Goal: Use online tool/utility: Utilize a website feature to perform a specific function

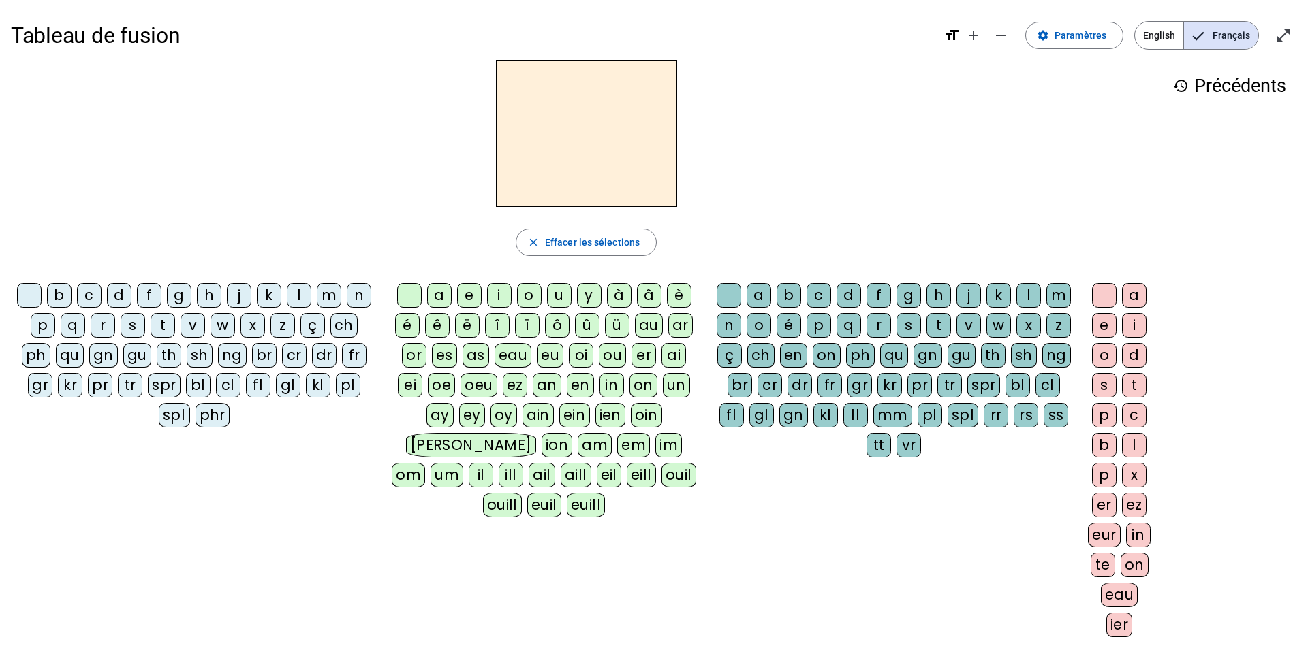
click at [301, 223] on div "l" at bounding box center [299, 295] width 25 height 25
click at [441, 223] on div "a" at bounding box center [439, 295] width 25 height 25
click at [410, 223] on div at bounding box center [409, 295] width 25 height 25
click at [469, 223] on div "e" at bounding box center [469, 295] width 25 height 25
click at [409, 223] on div at bounding box center [409, 295] width 25 height 25
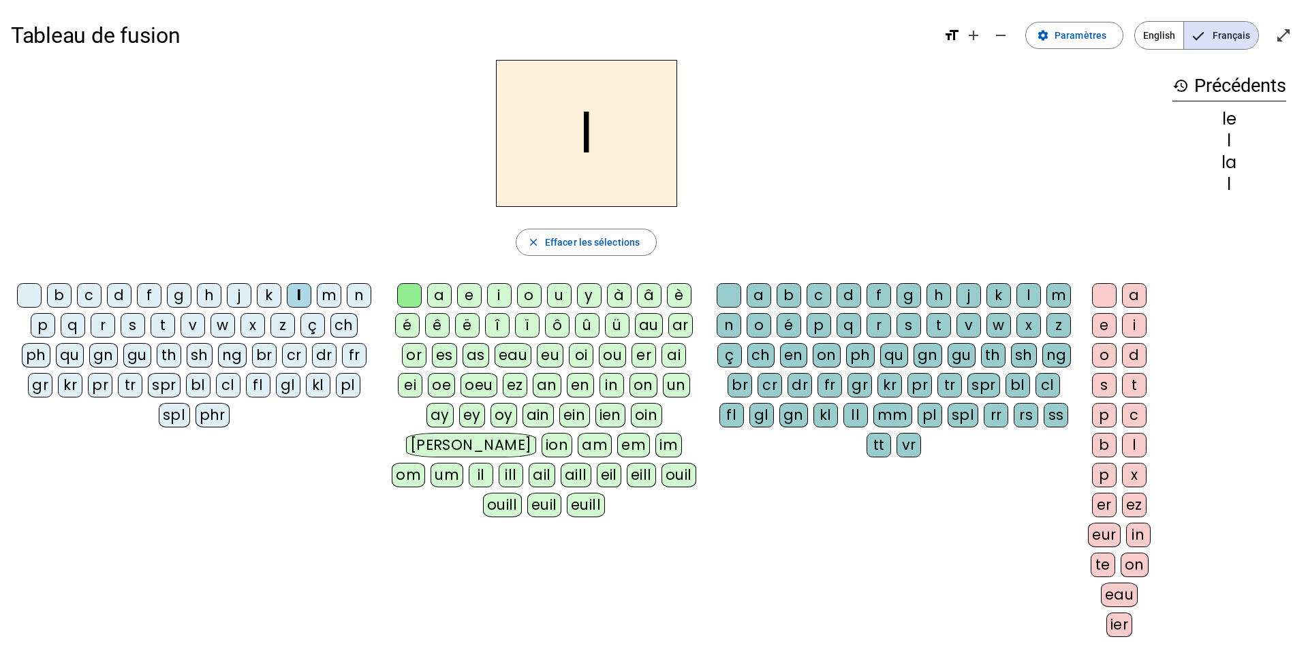
click at [558, 223] on div "u" at bounding box center [559, 295] width 25 height 25
click at [161, 223] on div "t" at bounding box center [163, 325] width 25 height 25
click at [407, 223] on div at bounding box center [409, 295] width 25 height 25
click at [471, 223] on div "e" at bounding box center [469, 295] width 25 height 25
click at [439, 223] on div "a" at bounding box center [439, 295] width 25 height 25
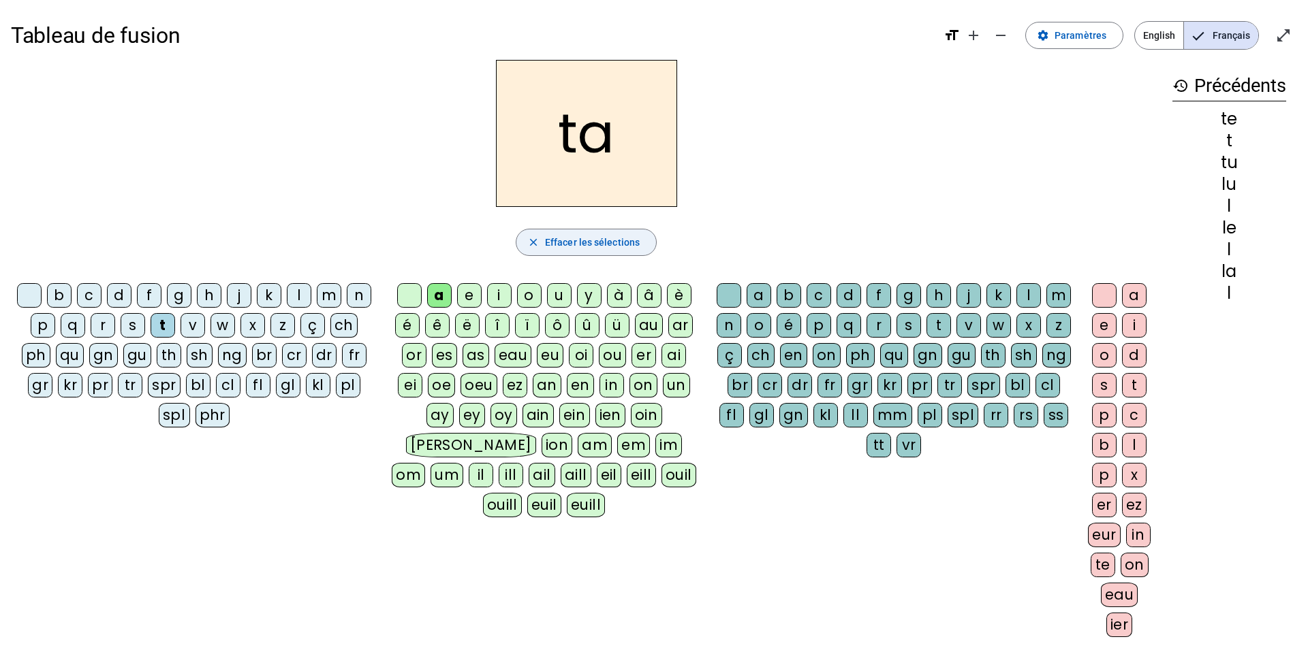
click at [557, 223] on span "Effacer les sélections" at bounding box center [592, 242] width 95 height 16
click at [151, 223] on div "f" at bounding box center [149, 295] width 25 height 25
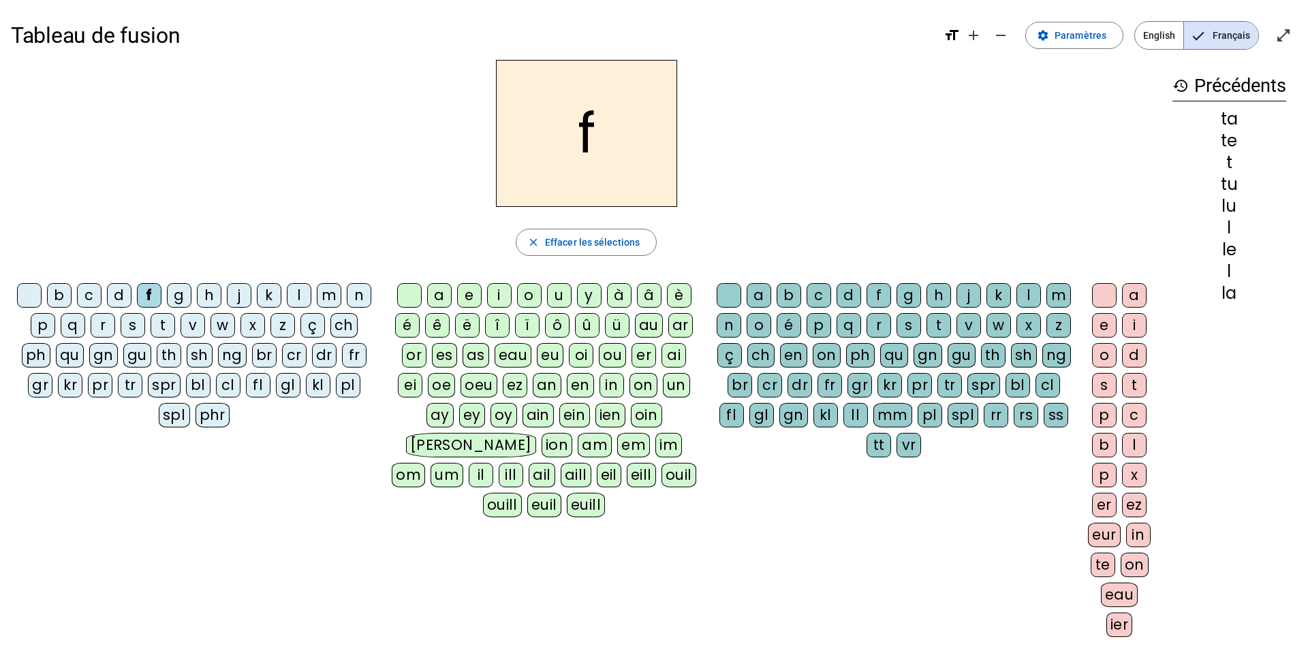
click at [439, 223] on div "ê" at bounding box center [437, 325] width 25 height 25
click at [848, 223] on div "t" at bounding box center [938, 325] width 25 height 25
click at [848, 223] on div "e" at bounding box center [1104, 325] width 25 height 25
click at [33, 223] on div at bounding box center [29, 295] width 25 height 25
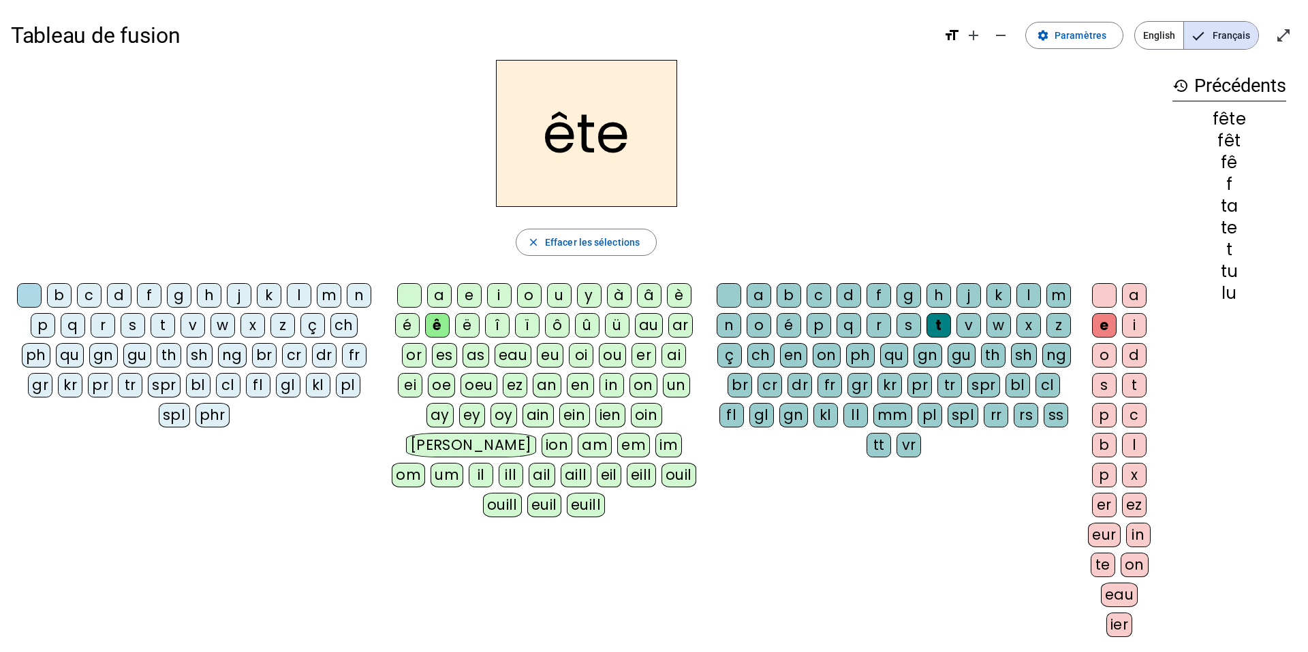
click at [169, 223] on div "t" at bounding box center [163, 325] width 25 height 25
click at [32, 223] on div at bounding box center [29, 295] width 25 height 25
click at [57, 223] on div "b" at bounding box center [59, 295] width 25 height 25
click at [409, 223] on div at bounding box center [409, 295] width 25 height 25
click at [558, 223] on div "u" at bounding box center [559, 295] width 25 height 25
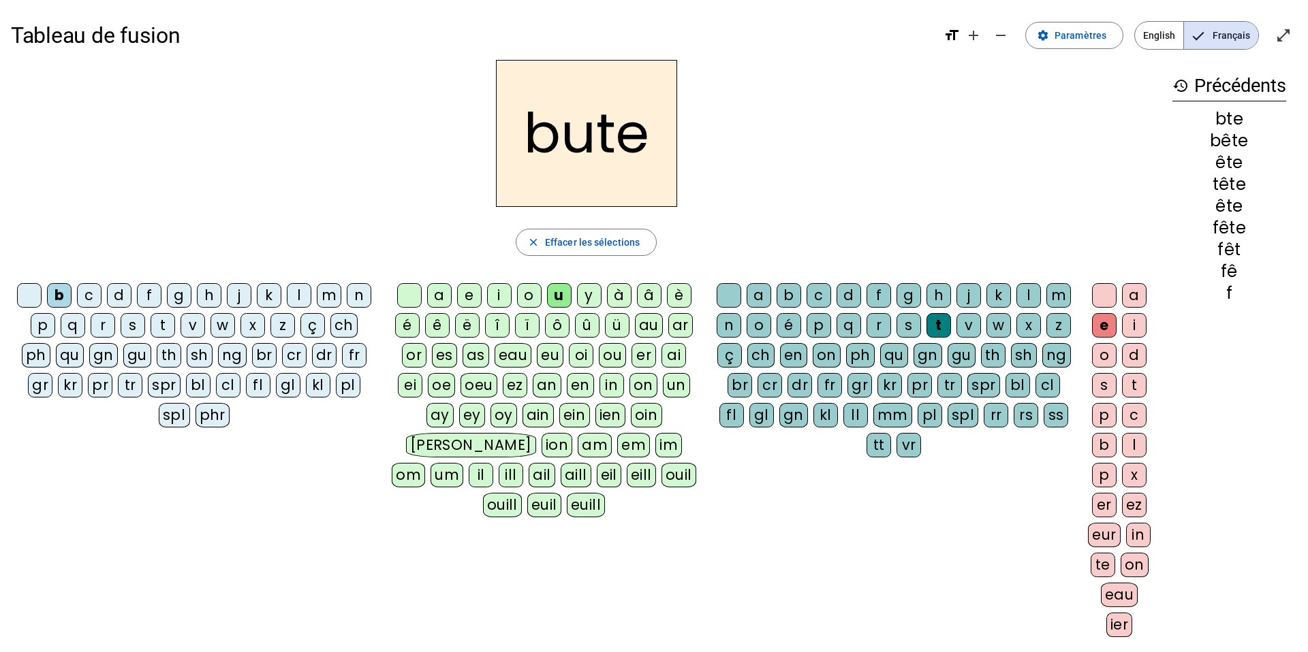
click at [729, 223] on div at bounding box center [728, 295] width 25 height 25
click at [848, 223] on div "s" at bounding box center [908, 325] width 25 height 25
click at [413, 223] on div at bounding box center [409, 295] width 25 height 25
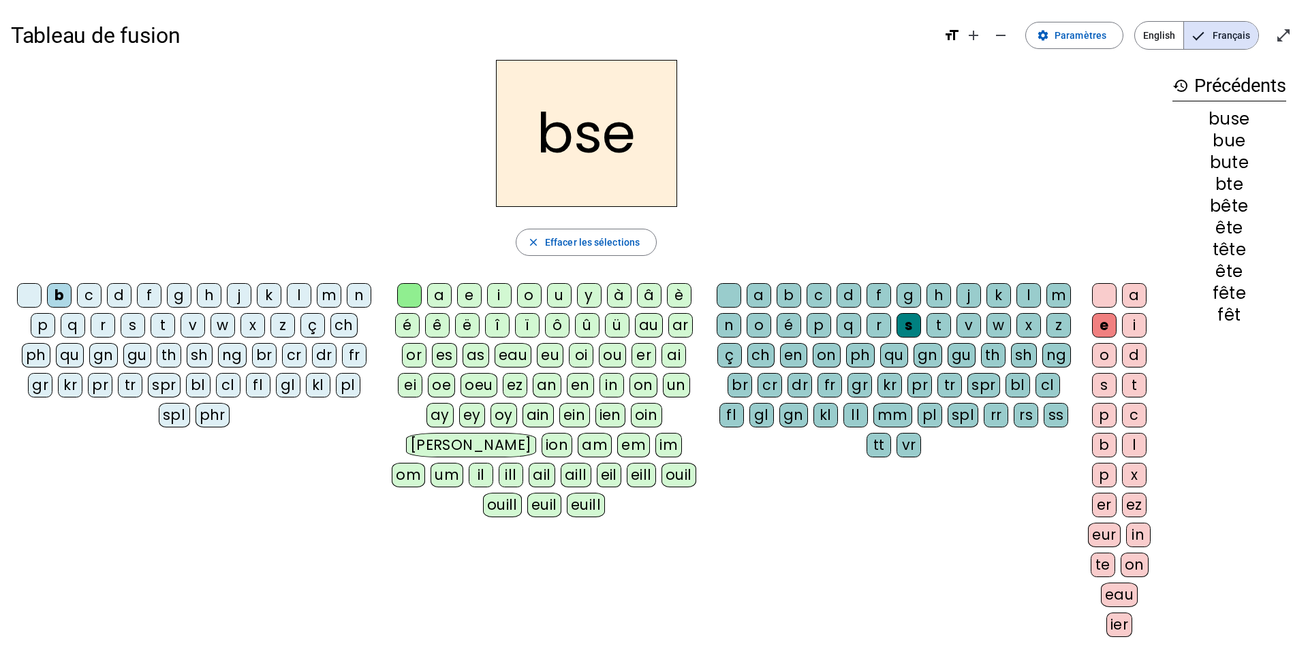
click at [501, 223] on div "i" at bounding box center [499, 295] width 25 height 25
click at [416, 223] on div at bounding box center [409, 295] width 25 height 25
click at [433, 223] on div "a" at bounding box center [439, 295] width 25 height 25
click at [35, 223] on div at bounding box center [29, 295] width 25 height 25
click at [105, 223] on div "r" at bounding box center [103, 325] width 25 height 25
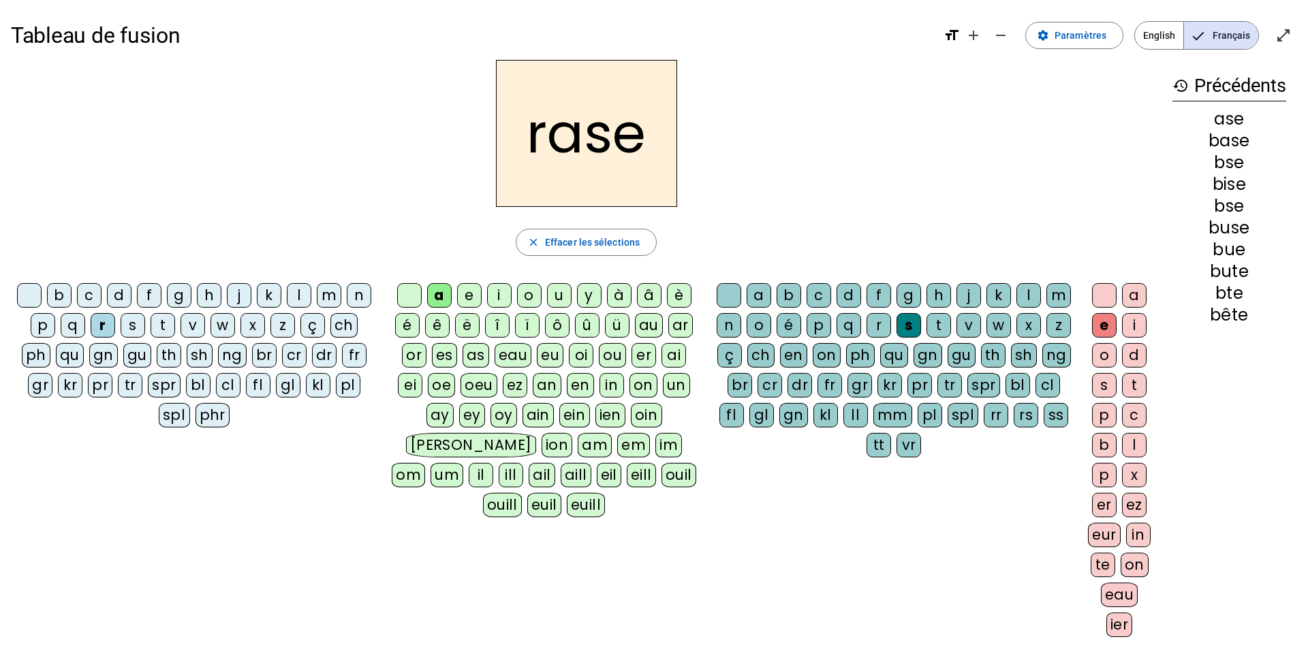
click at [725, 223] on div at bounding box center [728, 295] width 25 height 25
click at [848, 223] on div "g" at bounding box center [908, 295] width 25 height 25
click at [46, 223] on div "p" at bounding box center [43, 325] width 25 height 25
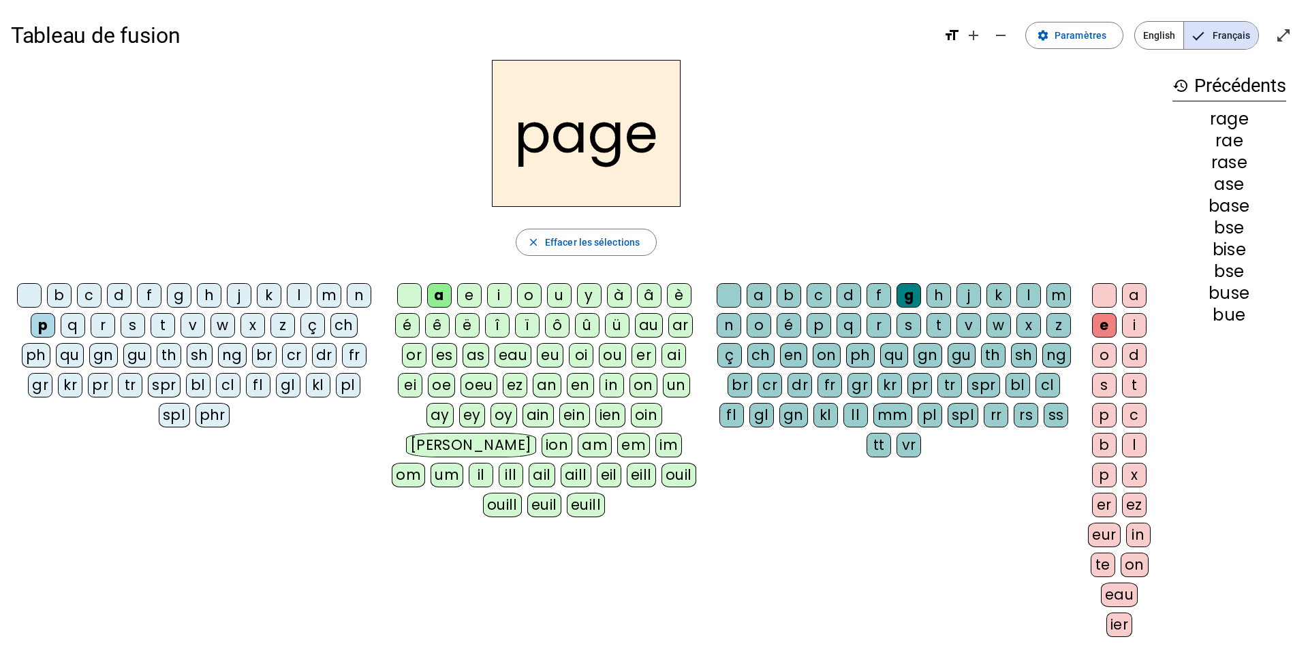
click at [730, 223] on div at bounding box center [728, 295] width 25 height 25
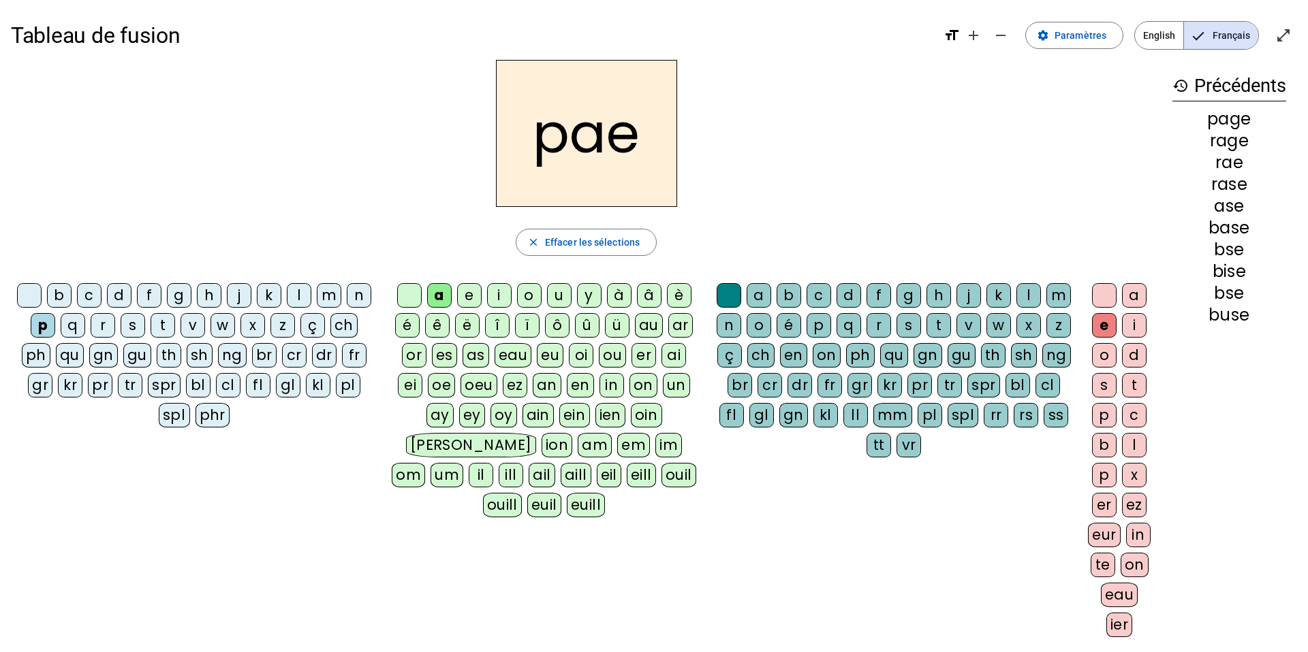
click at [848, 223] on div "v" at bounding box center [968, 325] width 25 height 25
